Goal: Task Accomplishment & Management: Manage account settings

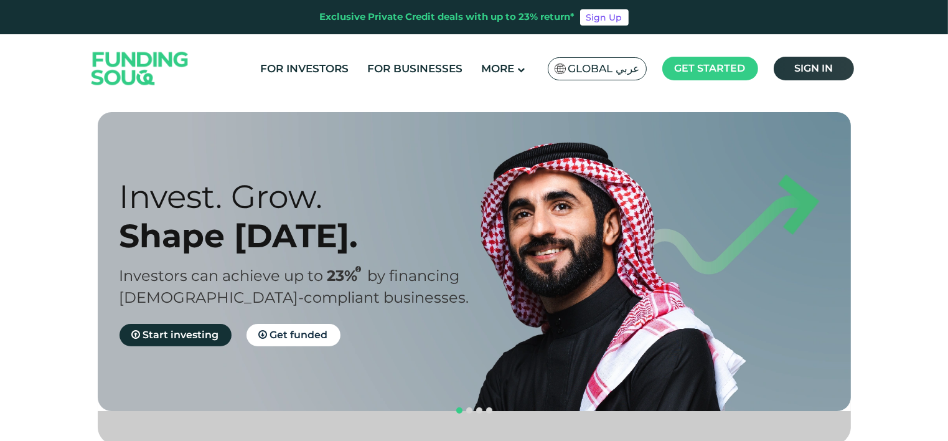
click at [811, 68] on span "Sign in" at bounding box center [813, 68] width 39 height 12
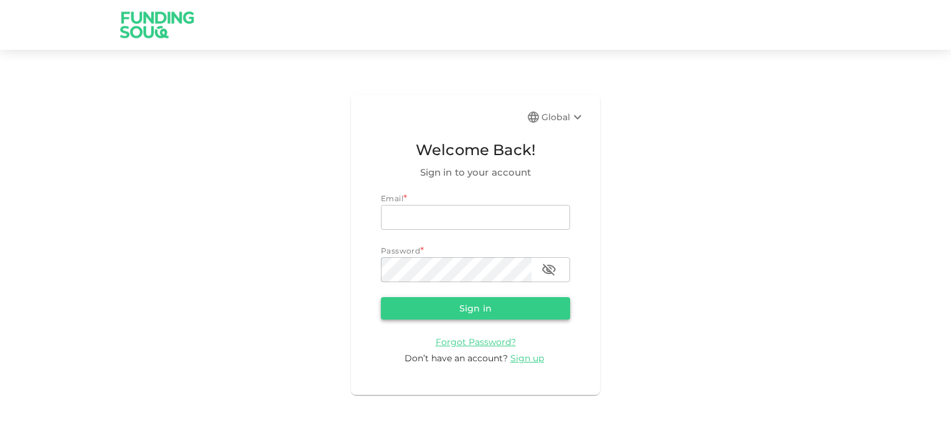
type input "[EMAIL_ADDRESS][DOMAIN_NAME]"
click at [469, 312] on button "Sign in" at bounding box center [475, 308] width 189 height 22
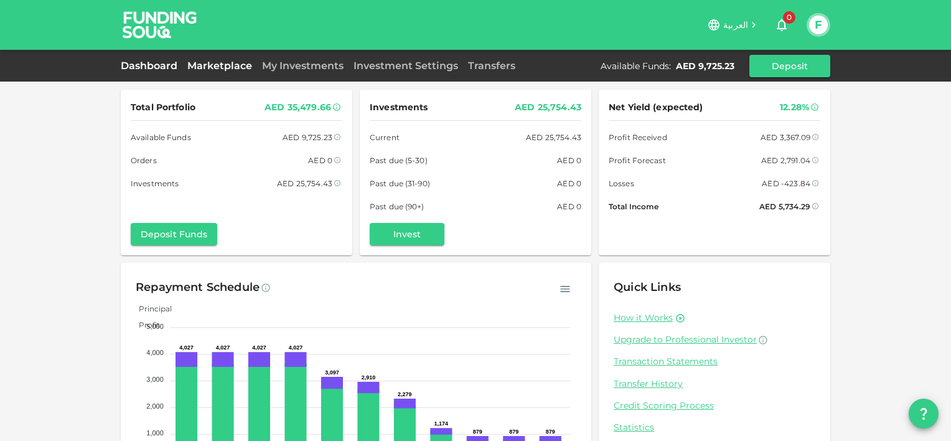
click at [196, 67] on link "Marketplace" at bounding box center [219, 66] width 75 height 12
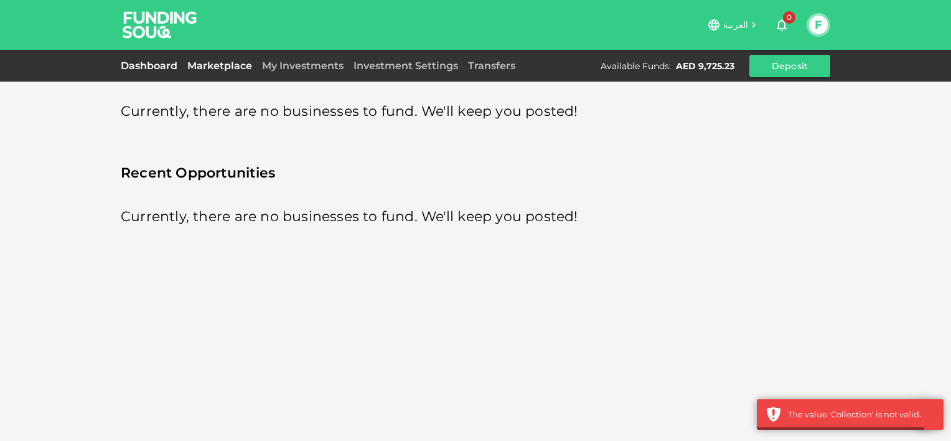
click at [143, 67] on link "Dashboard" at bounding box center [152, 66] width 62 height 12
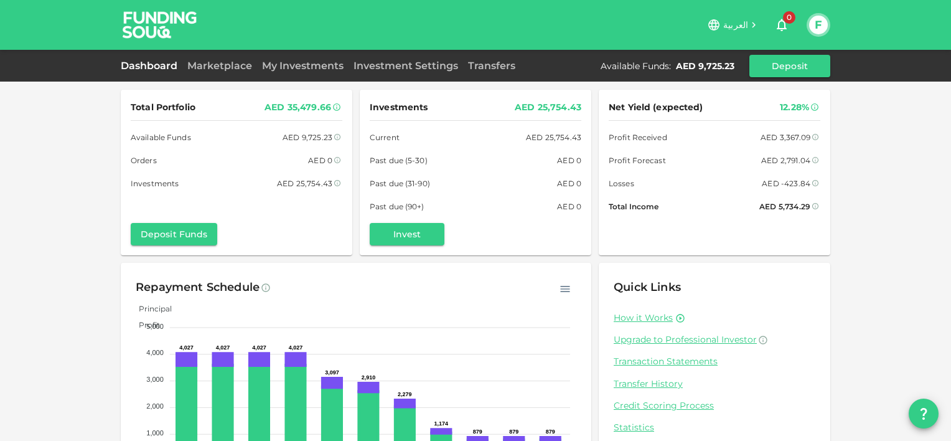
click at [650, 354] on div "How it Works Upgrade to Professional Investor Transaction Statements Transfer H…" at bounding box center [715, 395] width 202 height 166
click at [645, 357] on link "Transaction Statements" at bounding box center [715, 361] width 202 height 12
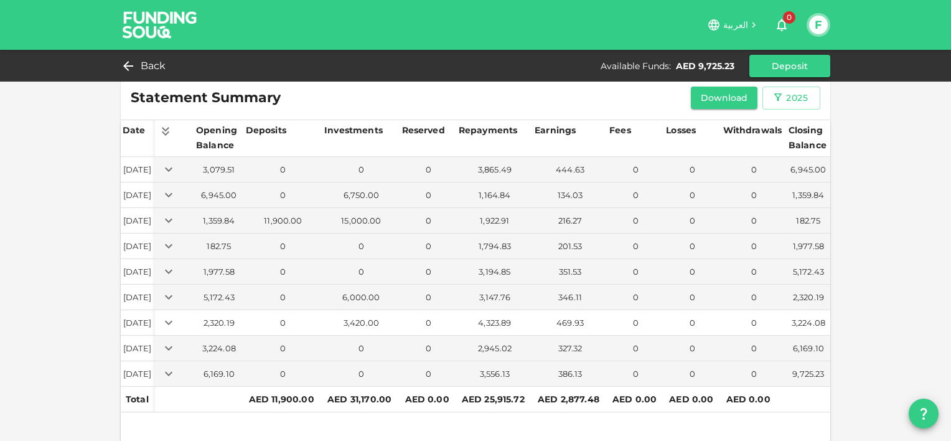
scroll to position [25, 0]
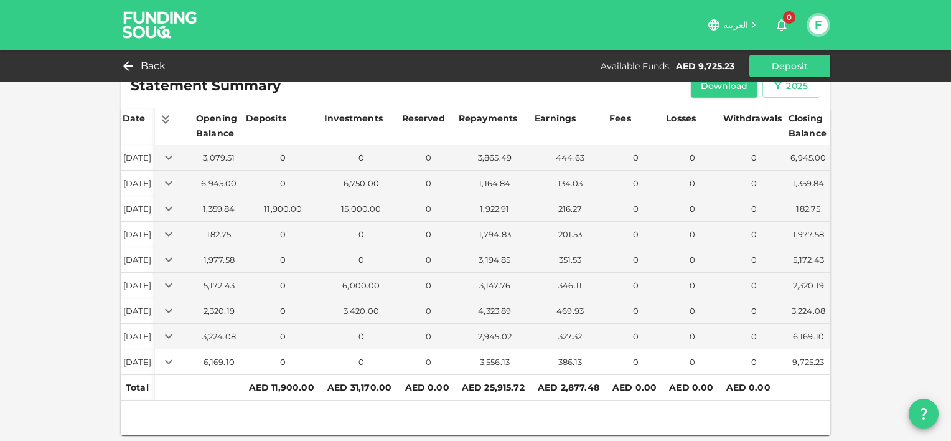
click at [176, 355] on icon "Expand" at bounding box center [168, 361] width 15 height 15
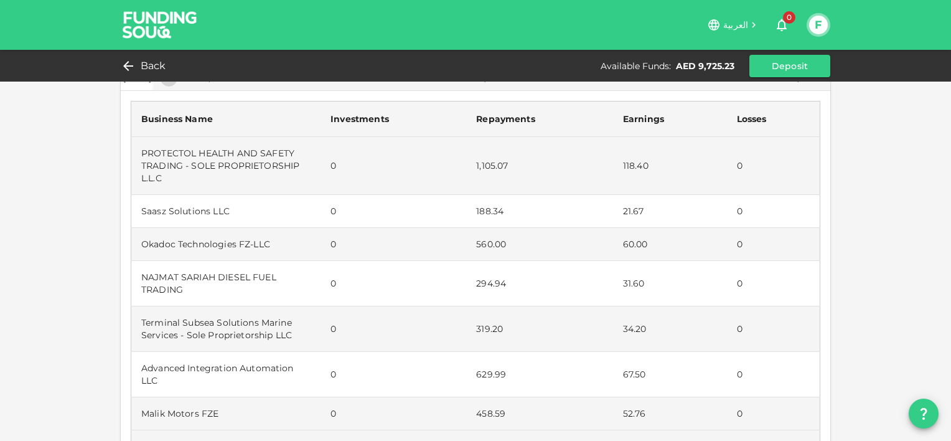
scroll to position [311, 0]
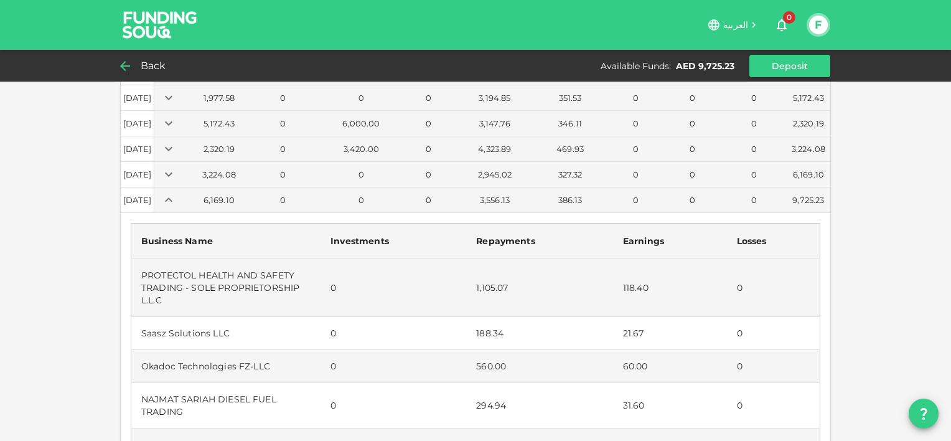
click at [151, 68] on span "Back" at bounding box center [154, 65] width 26 height 17
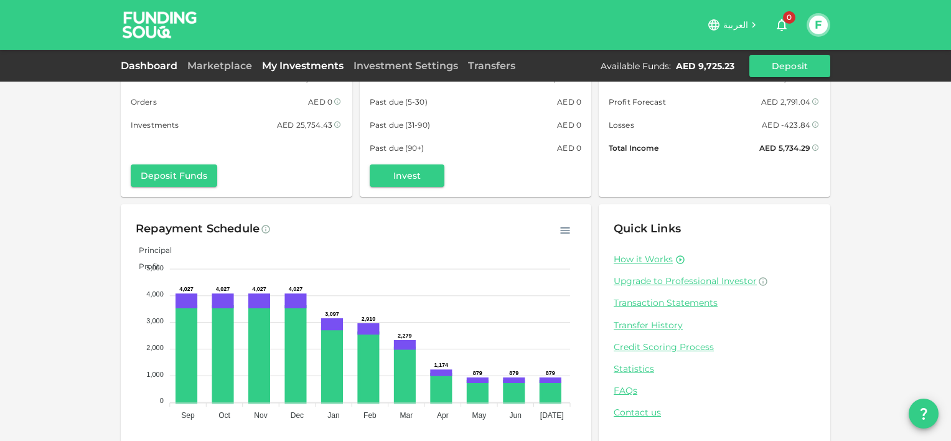
scroll to position [75, 0]
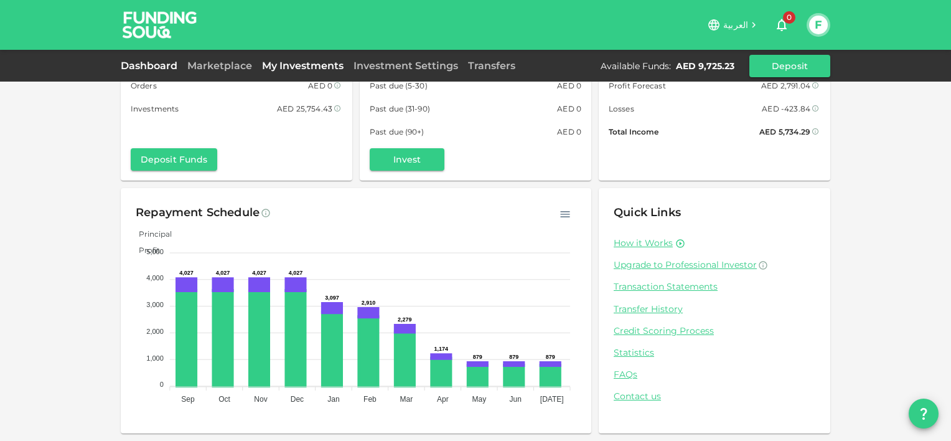
click at [292, 68] on link "My Investments" at bounding box center [303, 66] width 92 height 12
click at [627, 286] on link "Transaction Statements" at bounding box center [715, 287] width 202 height 12
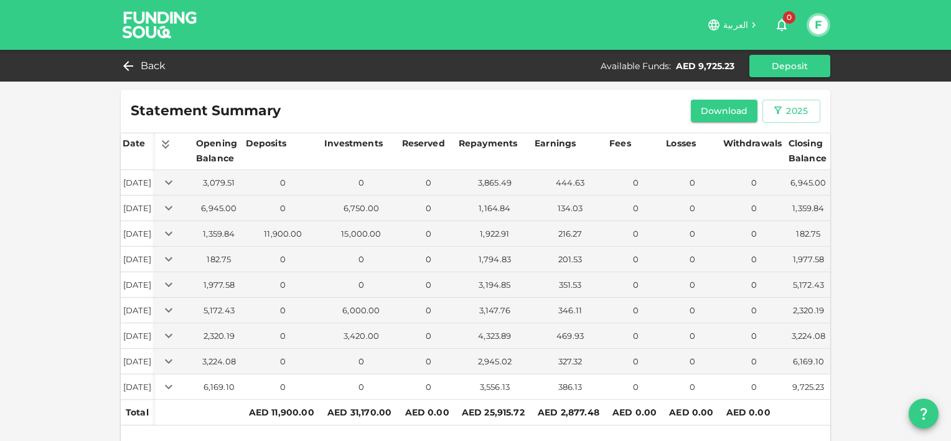
click at [176, 379] on icon "Expand" at bounding box center [168, 386] width 15 height 15
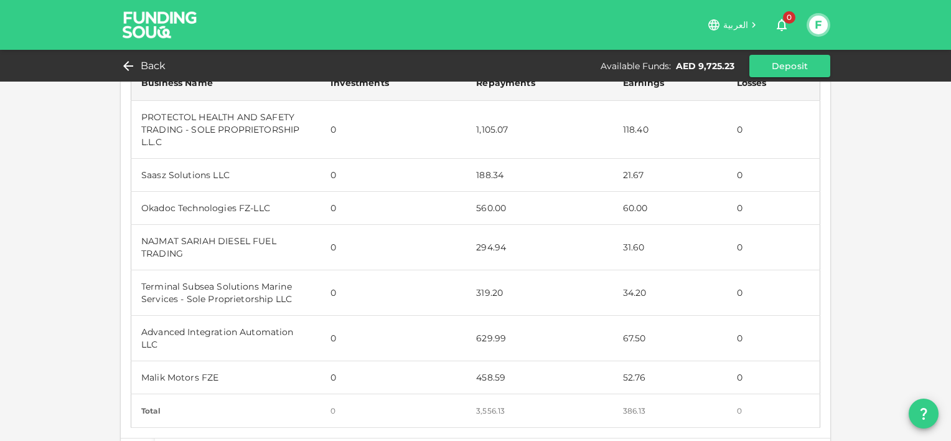
scroll to position [349, 0]
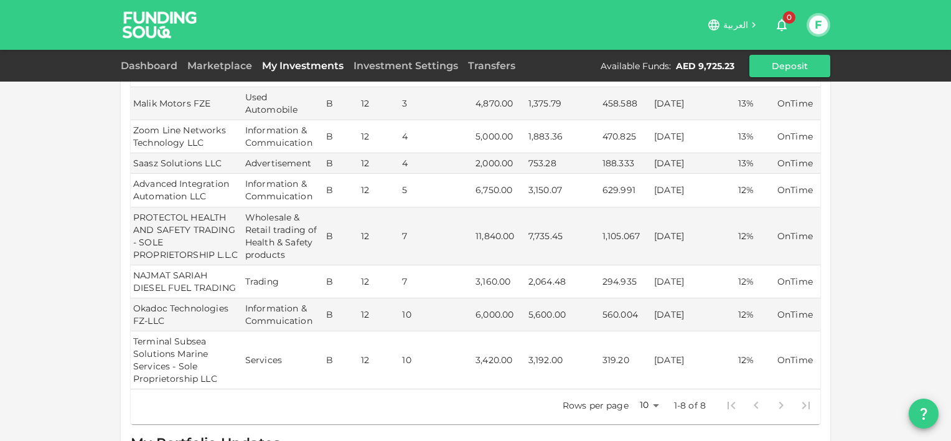
scroll to position [62, 0]
